Goal: Communication & Community: Answer question/provide support

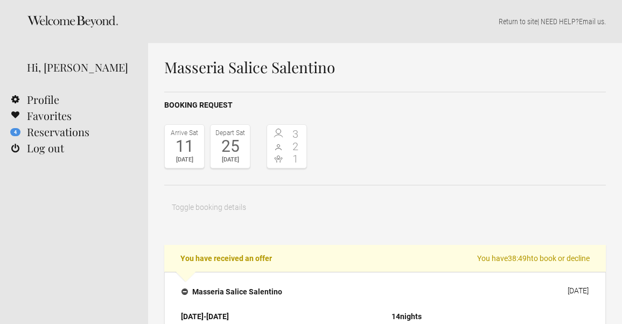
select select "EUR"
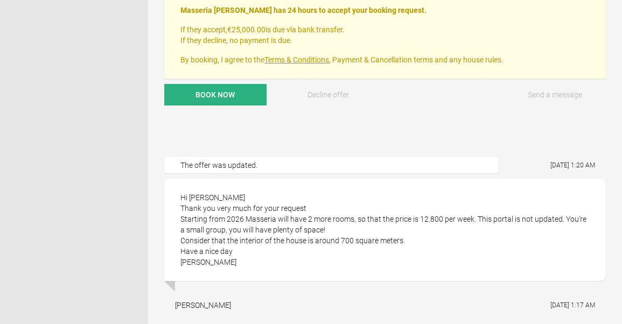
scroll to position [556, 0]
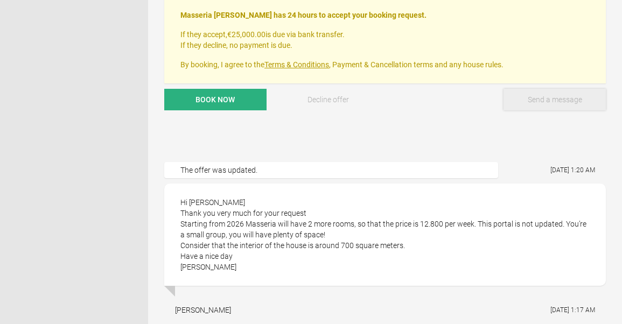
click at [553, 97] on button "Send a message" at bounding box center [555, 100] width 102 height 22
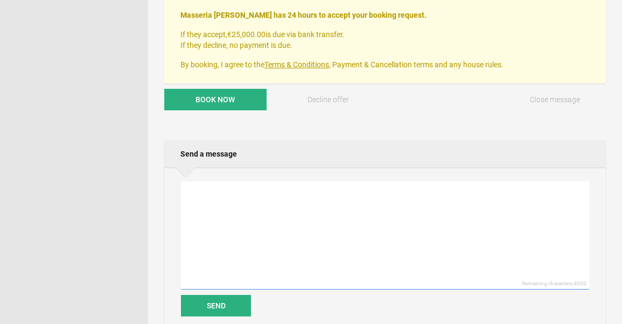
click at [353, 252] on textarea at bounding box center [385, 236] width 408 height 108
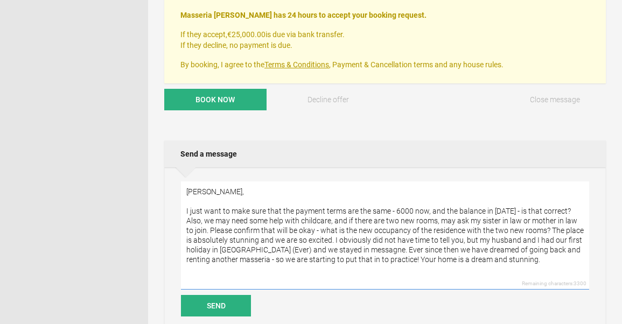
drag, startPoint x: 496, startPoint y: 258, endPoint x: 256, endPoint y: 261, distance: 239.7
click at [256, 261] on textarea "[PERSON_NAME], I just want to make sure that the payment terms are the same - 6…" at bounding box center [385, 236] width 408 height 108
type textarea "[PERSON_NAME], I just want to make sure that the payment terms are the same - 6…"
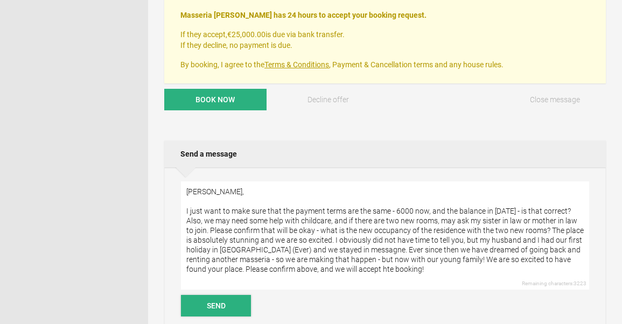
click at [225, 300] on button "Send" at bounding box center [216, 306] width 70 height 22
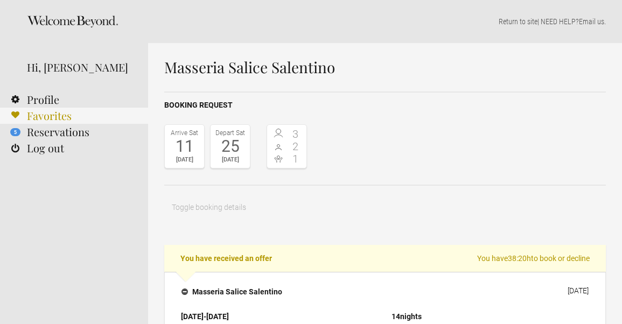
scroll to position [0, 0]
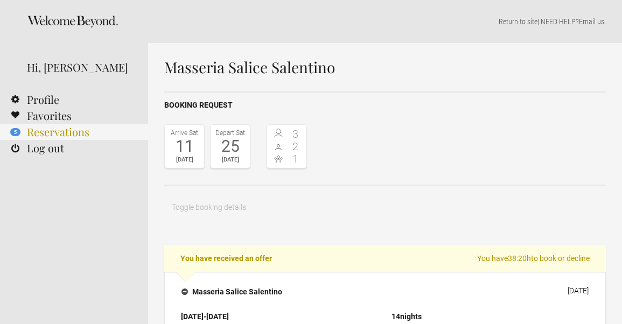
click at [41, 130] on link "5 Reservations" at bounding box center [74, 132] width 148 height 16
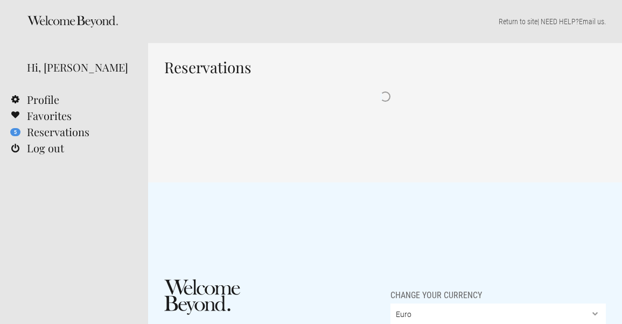
select select "EUR"
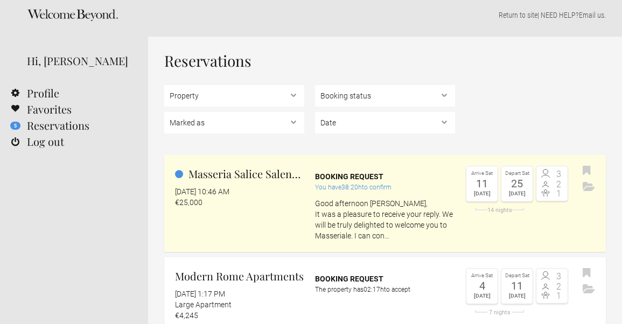
scroll to position [7, 0]
click at [278, 194] on div "[DATE] 10:46 AM" at bounding box center [239, 191] width 129 height 11
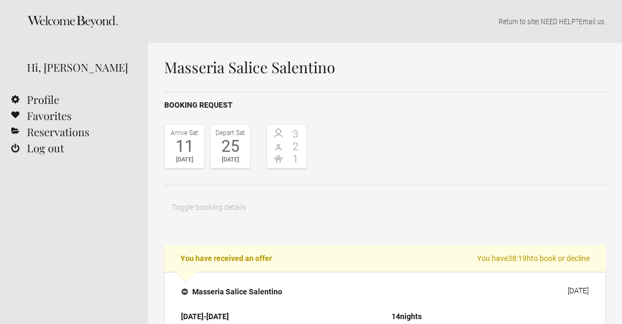
select select "EUR"
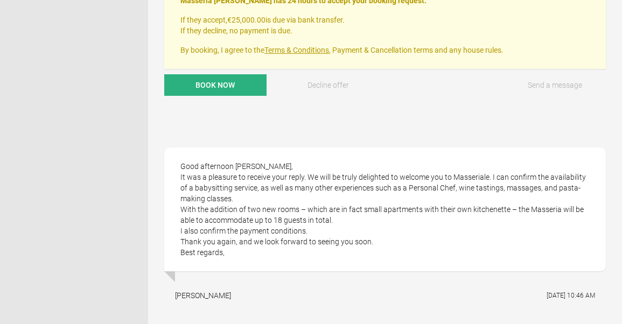
scroll to position [575, 0]
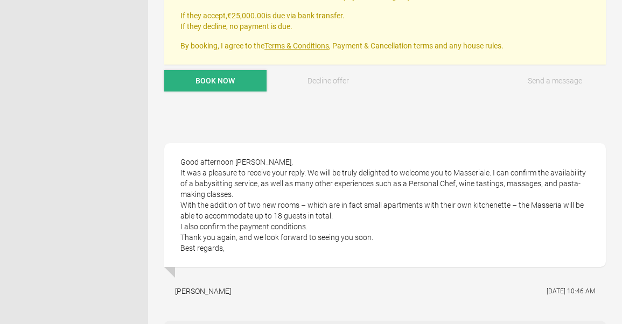
click at [224, 79] on span "Book now" at bounding box center [215, 80] width 39 height 9
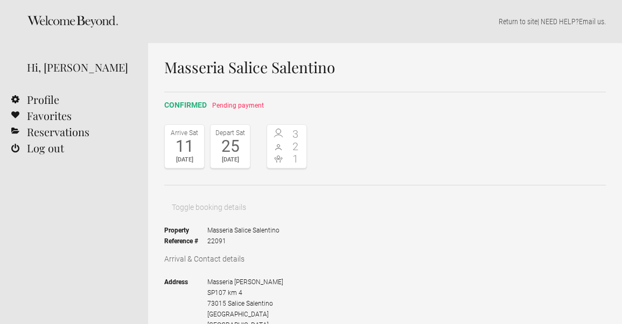
select select "EUR"
